Goal: Task Accomplishment & Management: Use online tool/utility

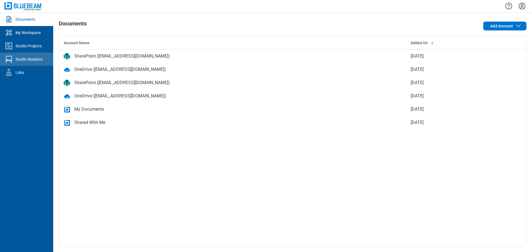
click at [24, 58] on div "Studio Sessions" at bounding box center [29, 60] width 27 height 6
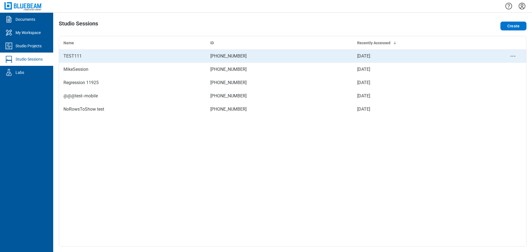
click at [138, 59] on div "TEST111" at bounding box center [132, 56] width 138 height 7
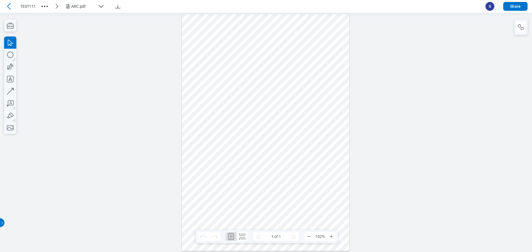
click at [7, 32] on div at bounding box center [10, 76] width 12 height 115
click at [9, 31] on icon "button" at bounding box center [10, 25] width 12 height 12
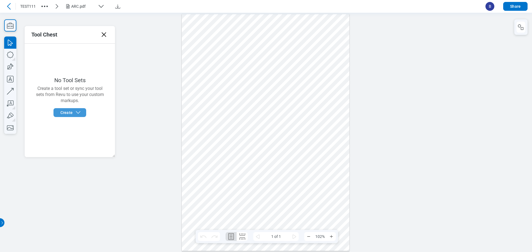
click at [85, 113] on button "Create" at bounding box center [69, 112] width 33 height 9
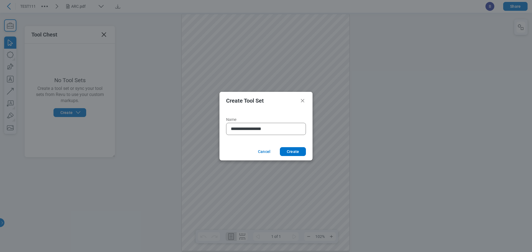
type input "**********"
click button "Create" at bounding box center [293, 151] width 26 height 9
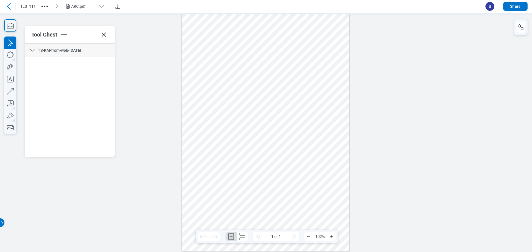
click at [211, 58] on div at bounding box center [266, 132] width 168 height 237
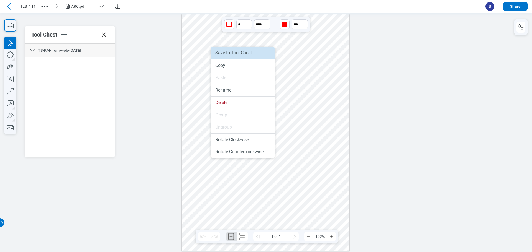
click at [249, 49] on li "Save to Tool Chest" at bounding box center [243, 53] width 64 height 12
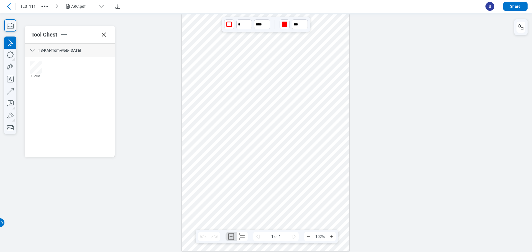
click at [254, 187] on div at bounding box center [266, 132] width 168 height 237
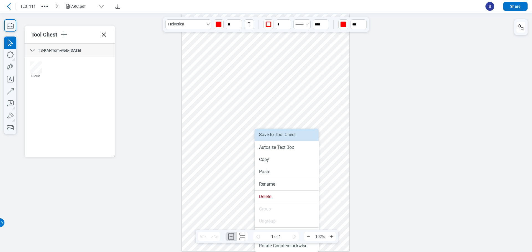
click at [291, 136] on li "Save to Tool Chest" at bounding box center [287, 135] width 64 height 12
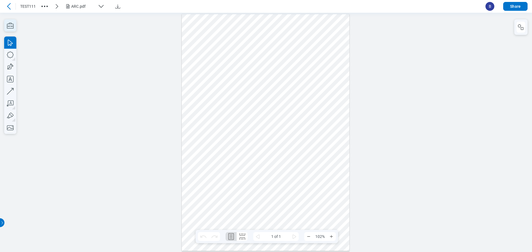
click at [8, 28] on icon "button" at bounding box center [10, 26] width 7 height 6
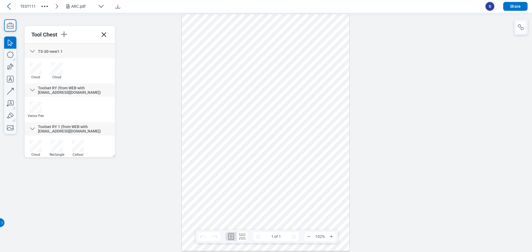
scroll to position [220, 0]
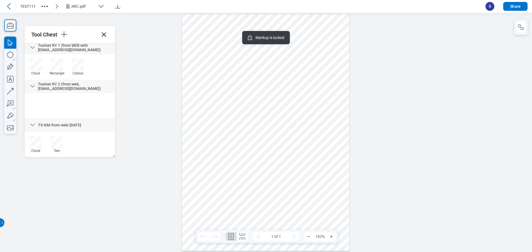
click at [289, 172] on div at bounding box center [266, 132] width 168 height 237
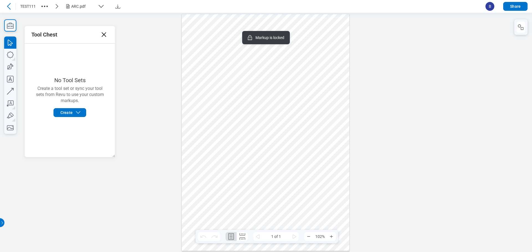
click at [175, 196] on div at bounding box center [266, 132] width 532 height 240
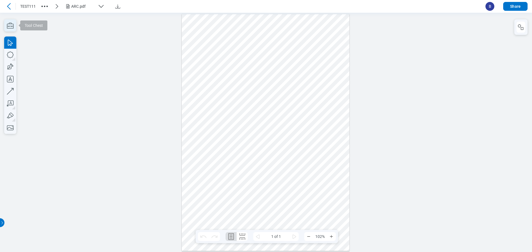
click at [7, 22] on icon "button" at bounding box center [10, 25] width 12 height 12
click at [11, 24] on icon "button" at bounding box center [10, 25] width 12 height 12
click at [488, 8] on span "B" at bounding box center [490, 6] width 9 height 9
click at [12, 28] on icon "button" at bounding box center [10, 25] width 12 height 12
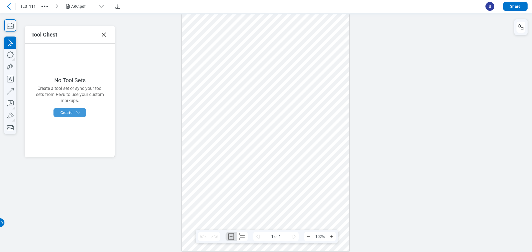
click at [74, 111] on span "Create" at bounding box center [70, 112] width 21 height 7
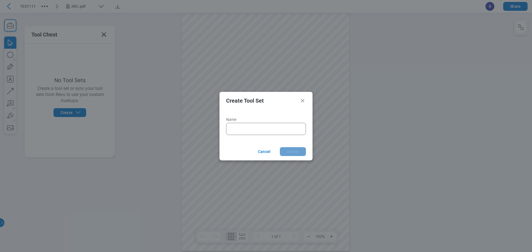
click at [268, 127] on input "Name" at bounding box center [267, 129] width 73 height 7
drag, startPoint x: 268, startPoint y: 129, endPoint x: 291, endPoint y: 131, distance: 22.8
click at [291, 131] on input "**********" at bounding box center [267, 129] width 73 height 7
type input "**********"
click at [295, 150] on button "Create" at bounding box center [293, 151] width 26 height 9
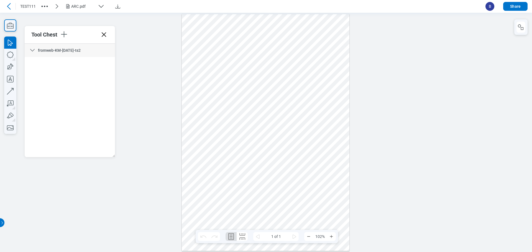
click at [206, 58] on div at bounding box center [266, 132] width 168 height 237
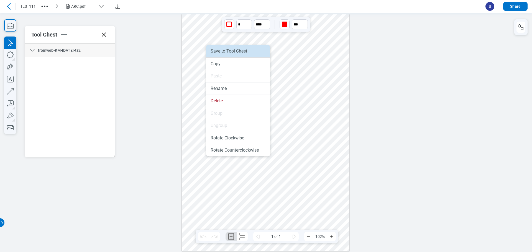
click at [228, 49] on li "Save to Tool Chest" at bounding box center [238, 51] width 64 height 12
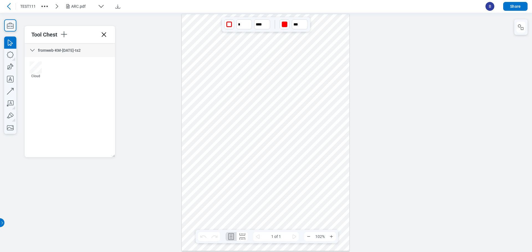
click at [137, 130] on div at bounding box center [266, 132] width 532 height 240
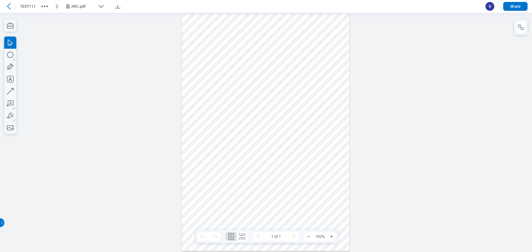
click at [489, 7] on span "B" at bounding box center [490, 6] width 9 height 9
click at [489, 10] on span "B" at bounding box center [490, 6] width 9 height 9
click at [13, 28] on icon "button" at bounding box center [10, 25] width 12 height 12
click at [7, 23] on icon "button" at bounding box center [10, 25] width 12 height 12
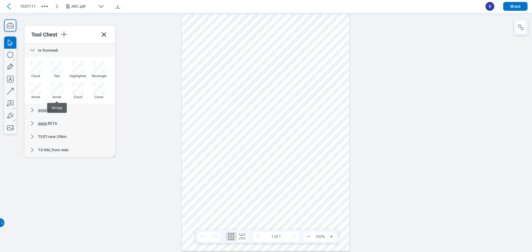
click at [34, 50] on icon at bounding box center [32, 50] width 7 height 7
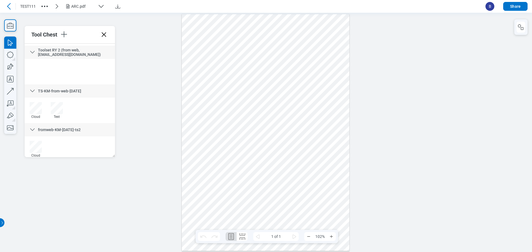
scroll to position [212, 0]
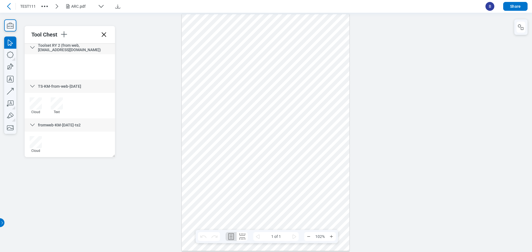
click at [89, 104] on div "Cloud Text" at bounding box center [69, 108] width 89 height 21
click at [100, 143] on div "Cloud" at bounding box center [69, 146] width 89 height 21
click at [96, 101] on div "Cloud Text" at bounding box center [69, 108] width 89 height 21
click at [98, 141] on div "Cloud" at bounding box center [69, 146] width 89 height 21
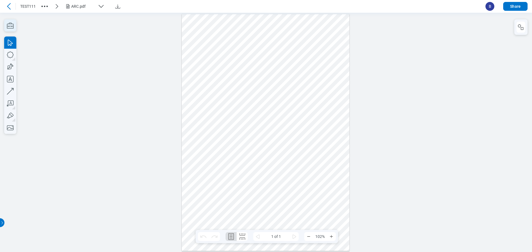
click at [11, 27] on icon "button" at bounding box center [10, 25] width 12 height 12
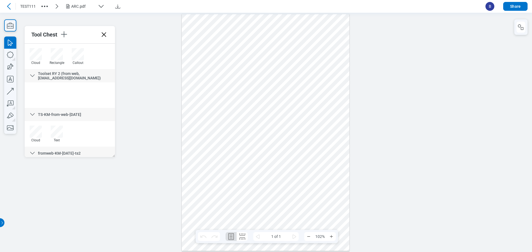
scroll to position [212, 0]
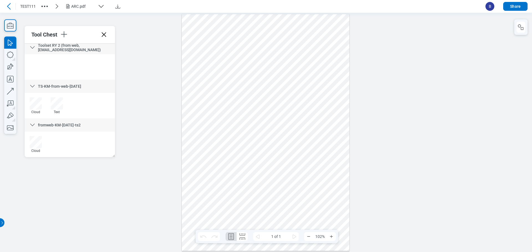
click at [96, 147] on div "Cloud" at bounding box center [69, 146] width 89 height 21
click at [491, 8] on span "B" at bounding box center [490, 6] width 9 height 9
click at [314, 193] on div at bounding box center [266, 132] width 168 height 237
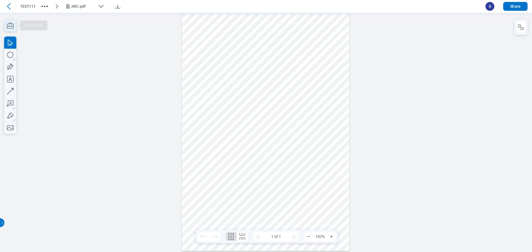
click at [9, 25] on icon "button" at bounding box center [10, 25] width 12 height 12
click at [11, 26] on icon "button" at bounding box center [10, 25] width 12 height 12
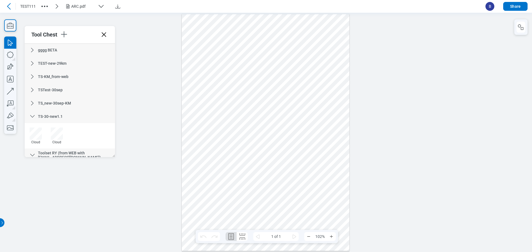
scroll to position [28, 0]
